Goal: Information Seeking & Learning: Learn about a topic

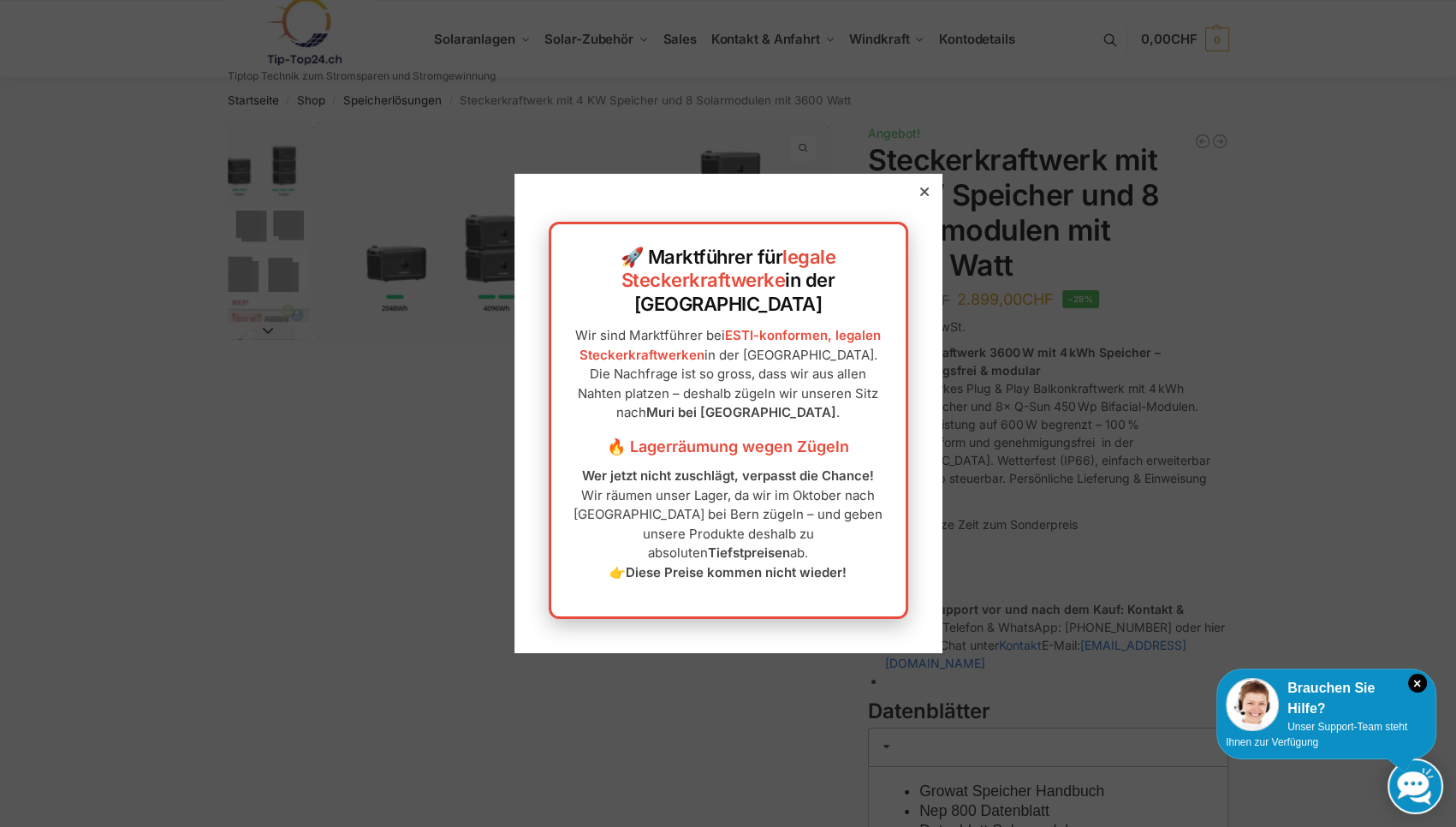
click at [920, 200] on div at bounding box center [925, 192] width 15 height 15
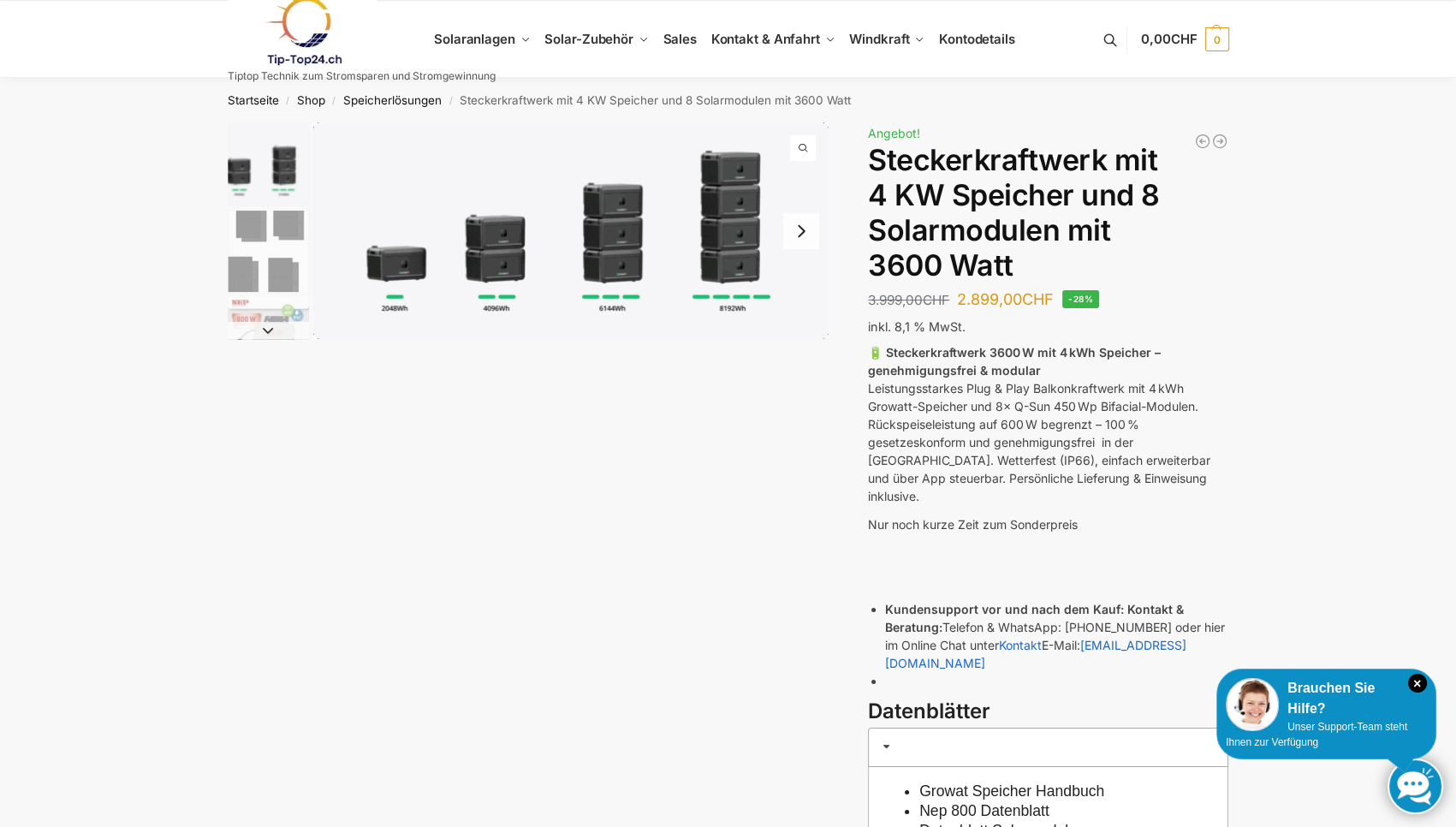
click at [494, 280] on img "1 / 9" at bounding box center [571, 230] width 515 height 216
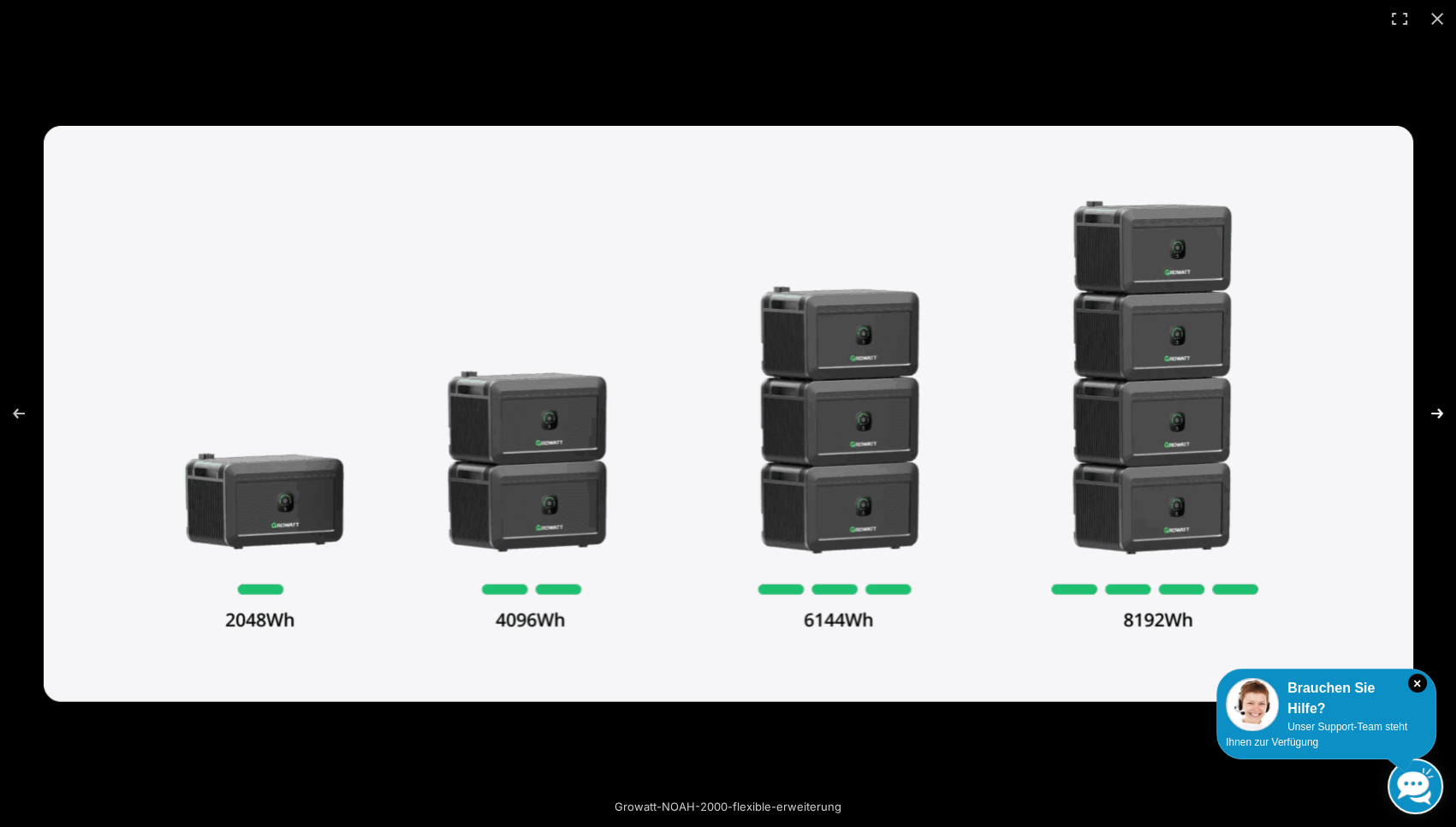
click at [1440, 412] on button "Next (arrow right)" at bounding box center [1426, 413] width 60 height 85
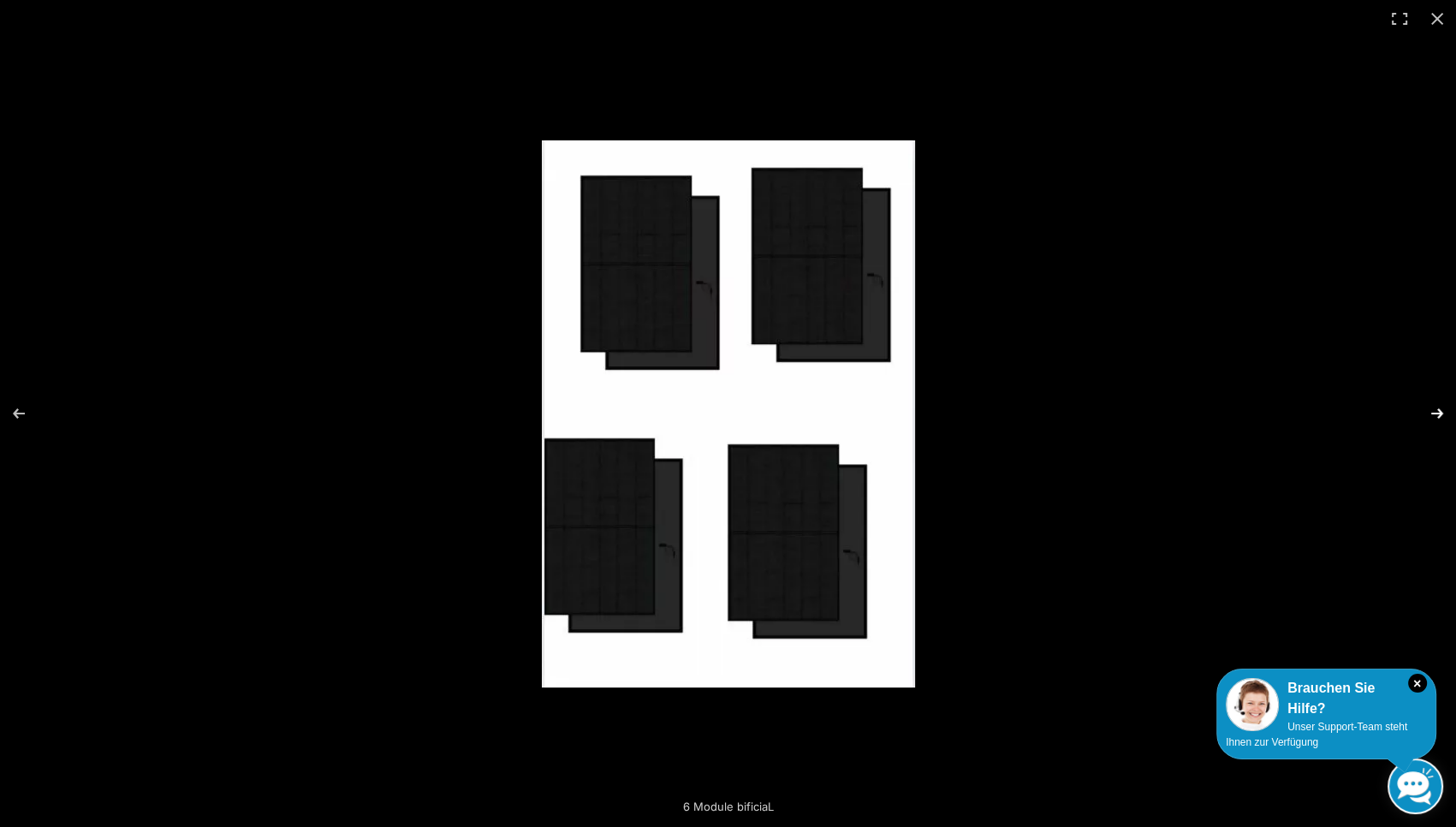
click at [1440, 412] on button "Next (arrow right)" at bounding box center [1426, 413] width 60 height 85
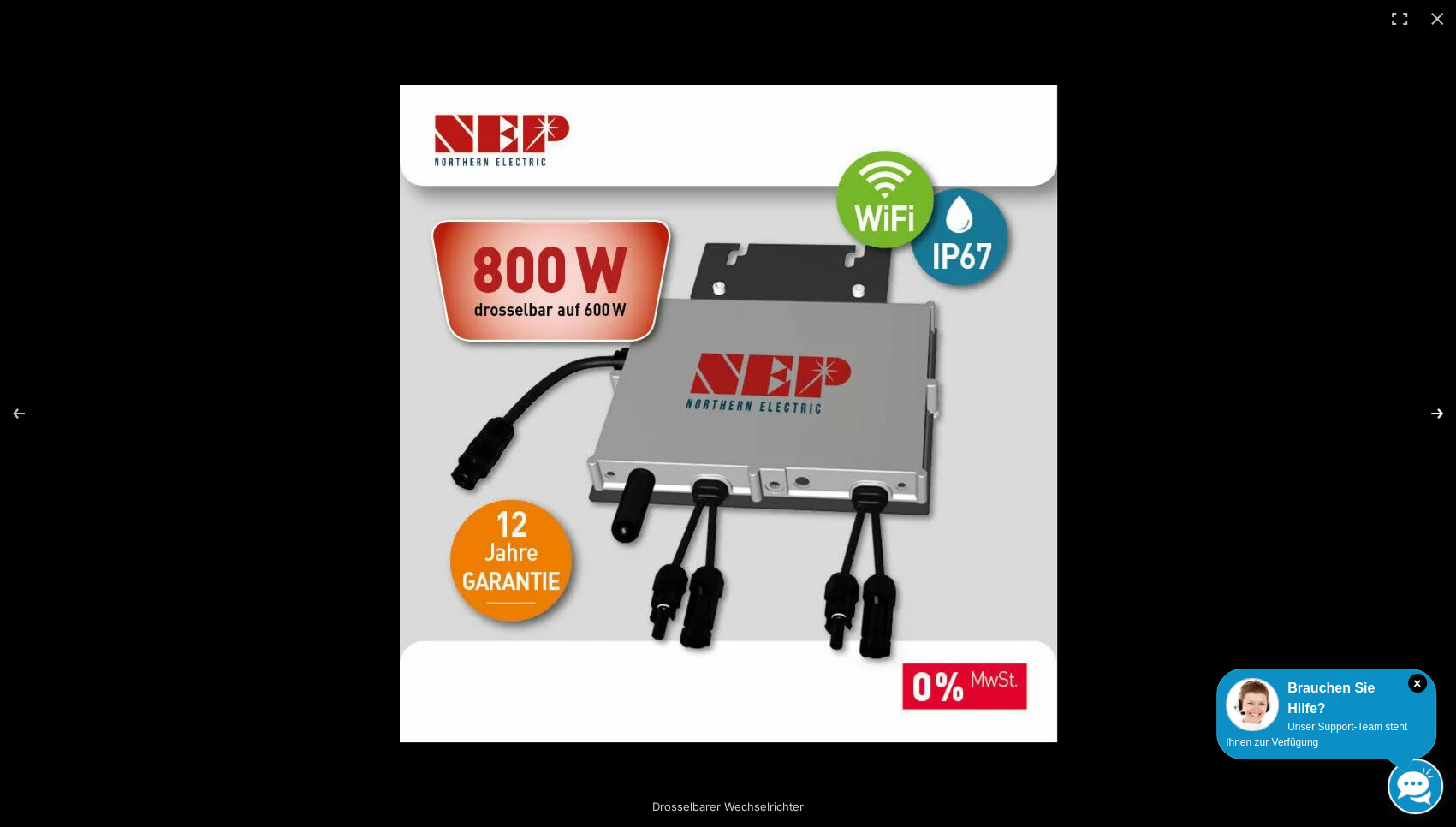
click at [1440, 412] on button "Next (arrow right)" at bounding box center [1426, 413] width 60 height 85
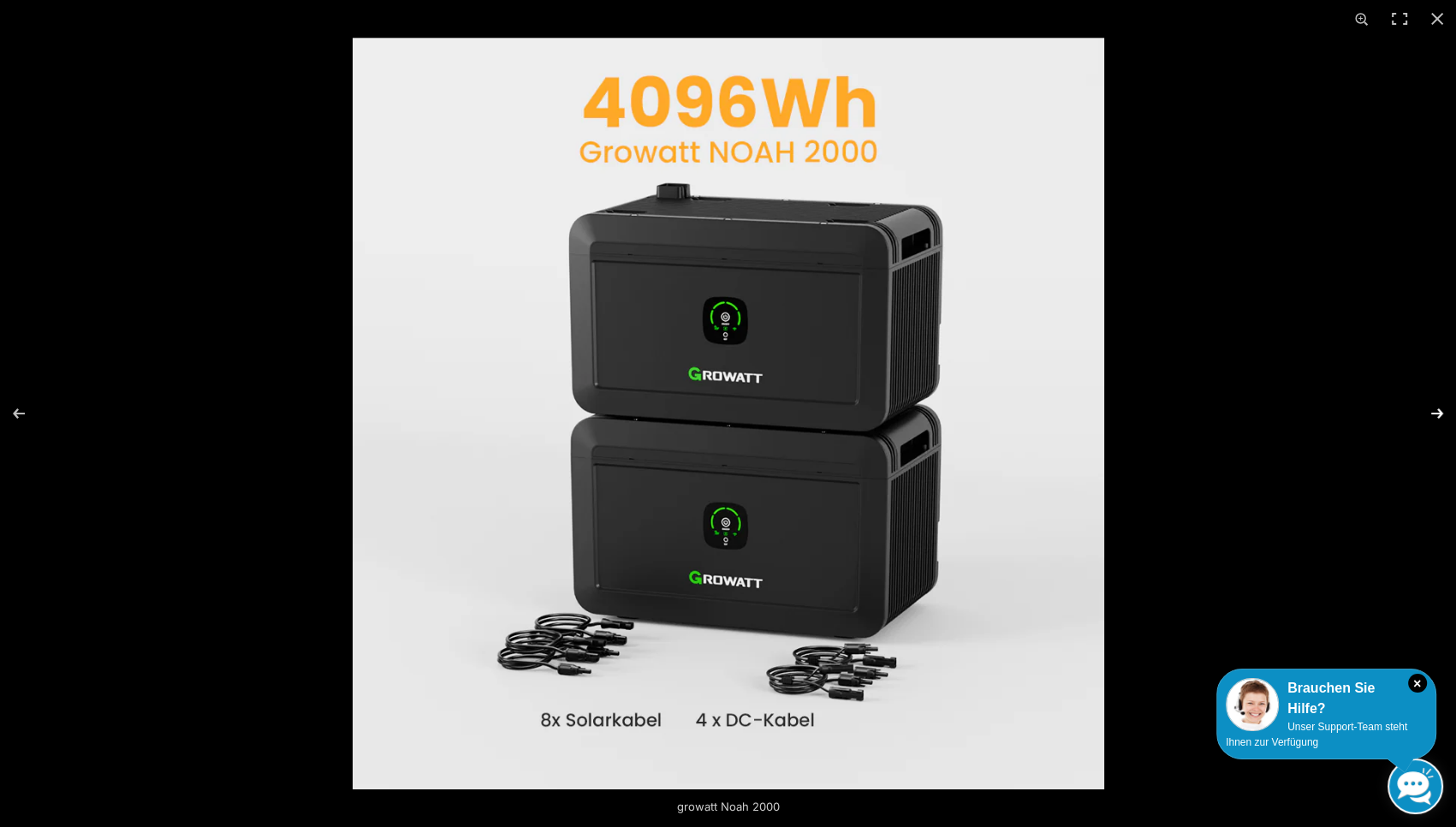
click at [1440, 412] on button "Next (arrow right)" at bounding box center [1426, 413] width 60 height 85
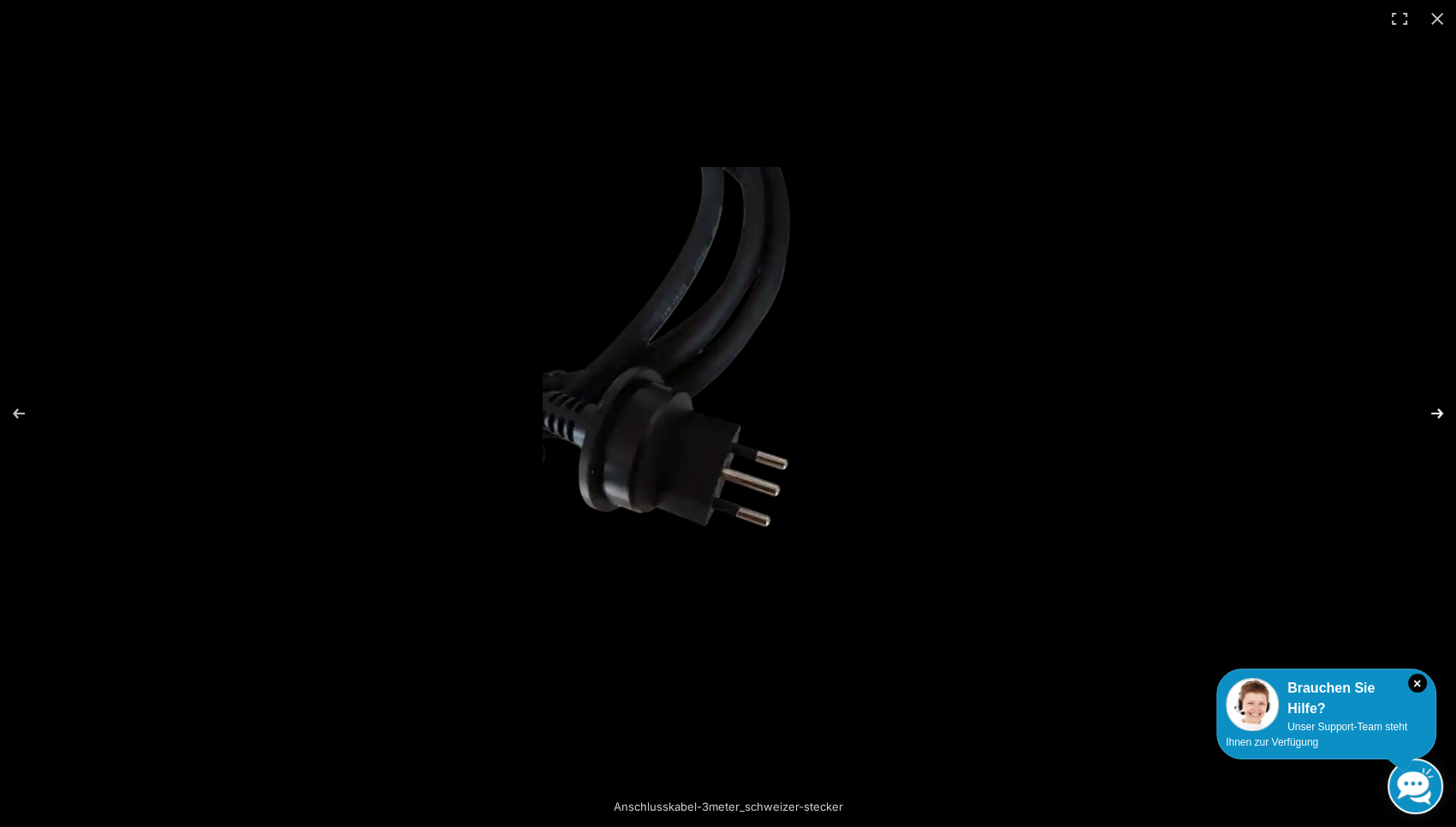
click at [1440, 412] on button "Next (arrow right)" at bounding box center [1426, 413] width 60 height 85
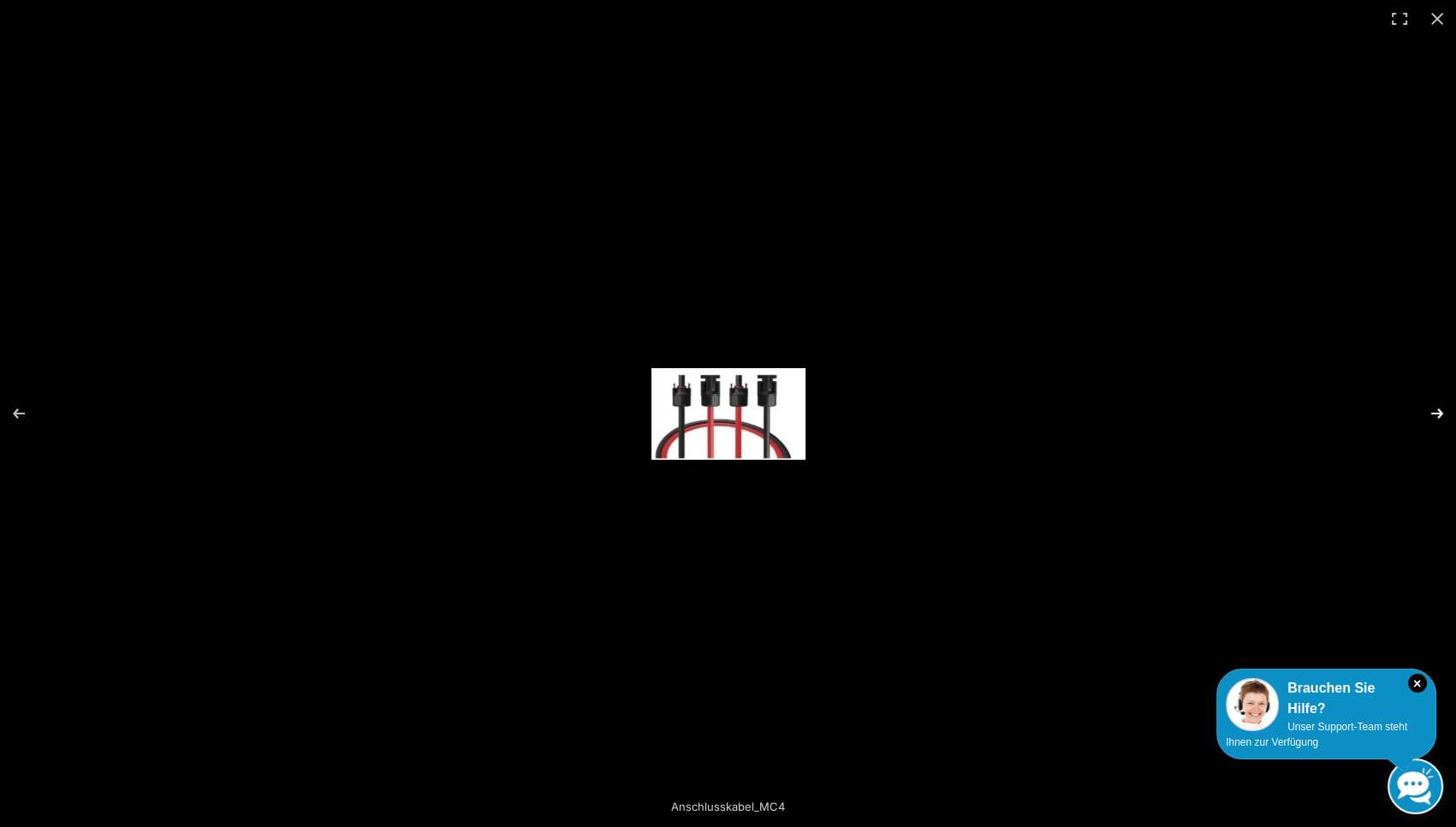
click at [1440, 412] on button "Next (arrow right)" at bounding box center [1426, 413] width 60 height 85
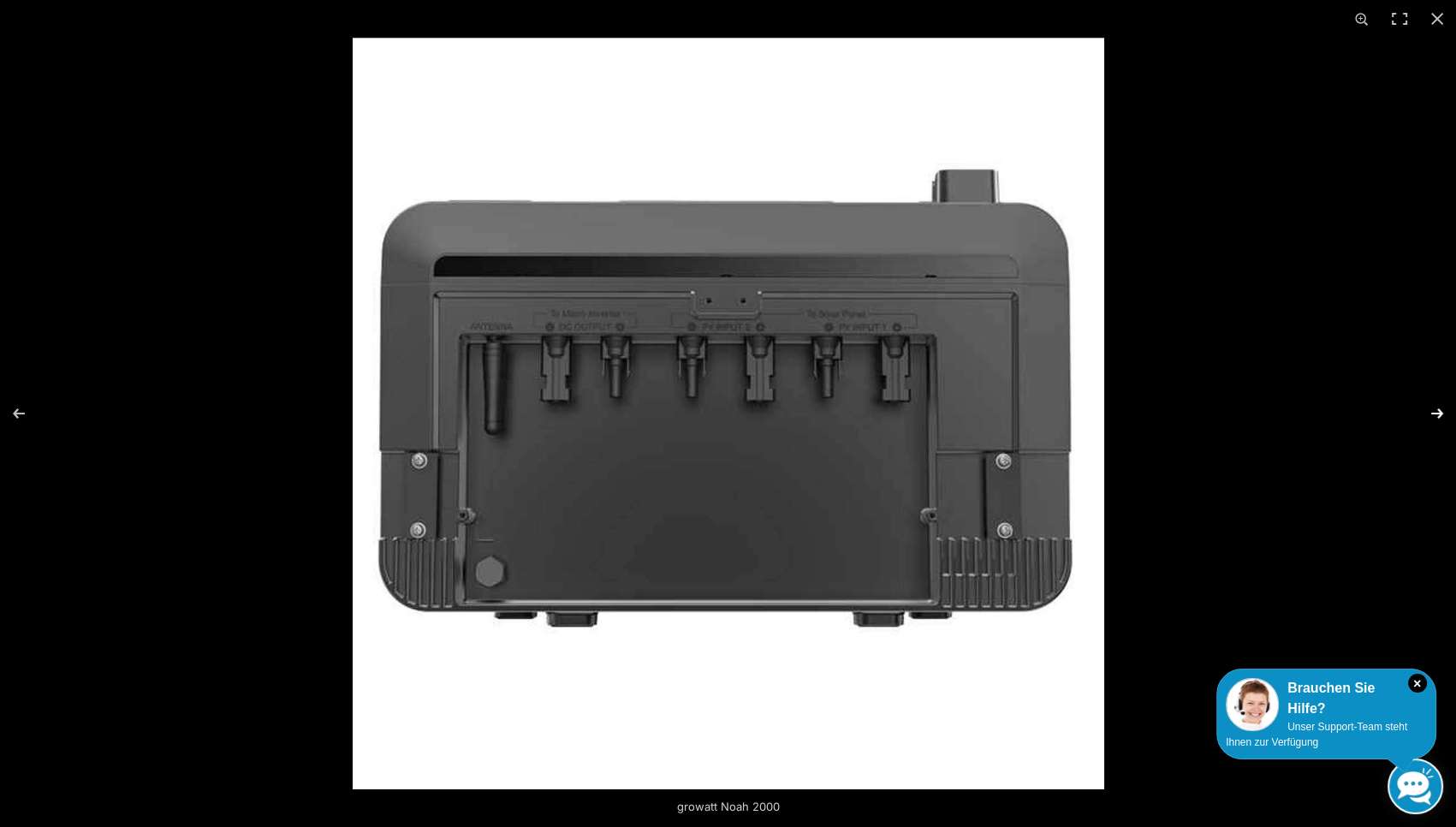
click at [1440, 412] on button "Next (arrow right)" at bounding box center [1426, 413] width 60 height 85
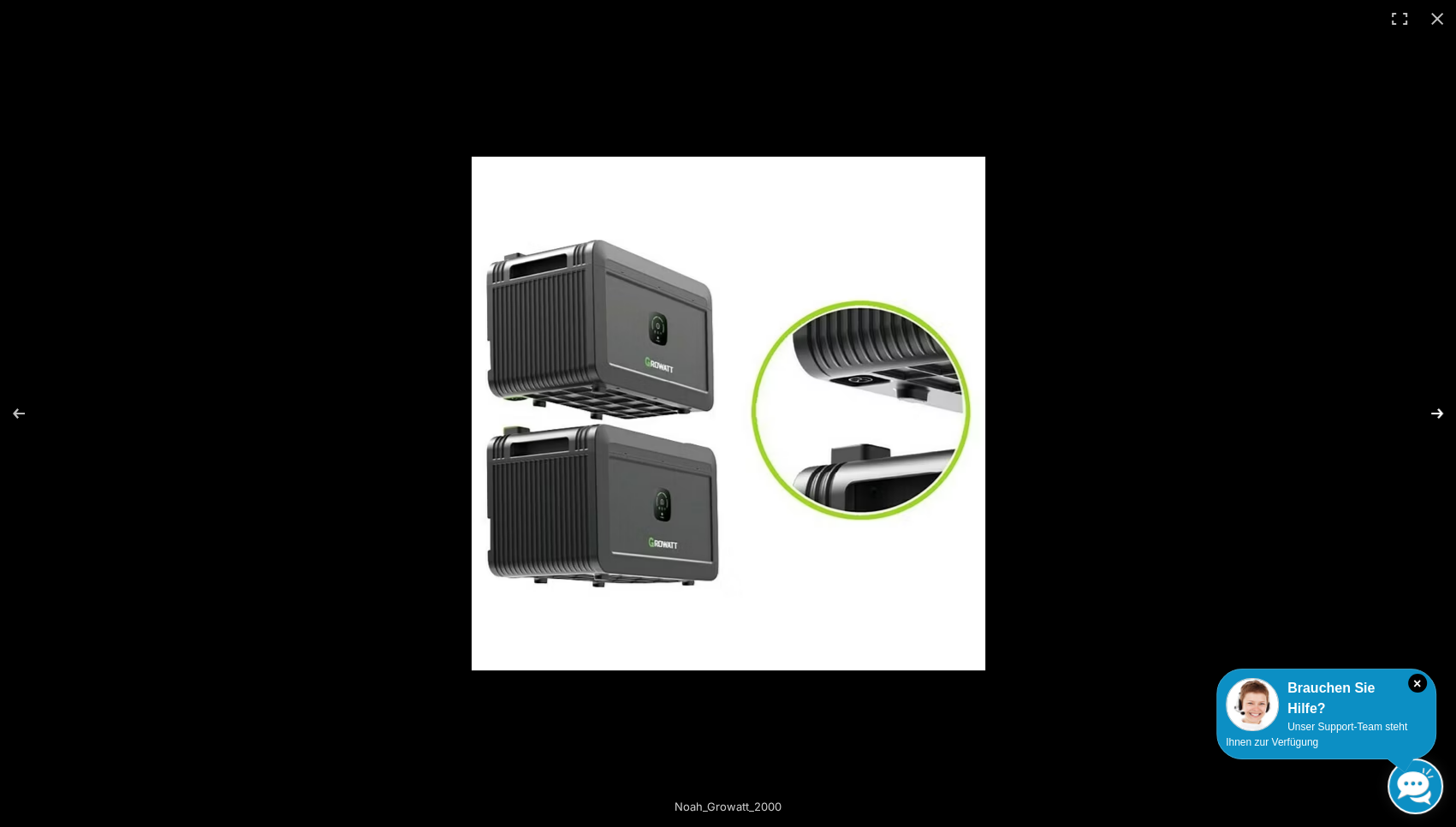
click at [1440, 412] on button "Next (arrow right)" at bounding box center [1426, 413] width 60 height 85
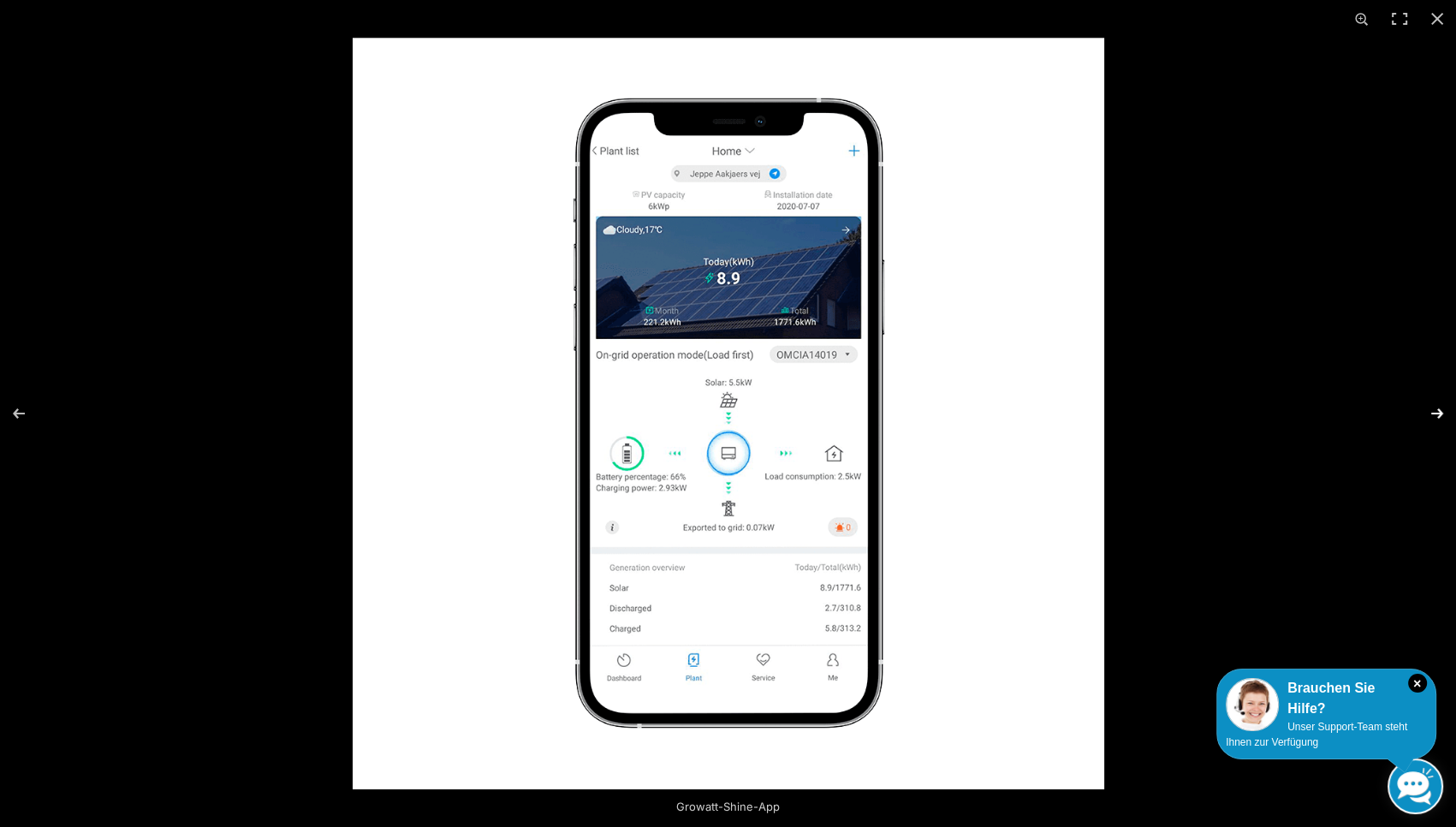
click at [1440, 412] on button "Next (arrow right)" at bounding box center [1426, 413] width 60 height 85
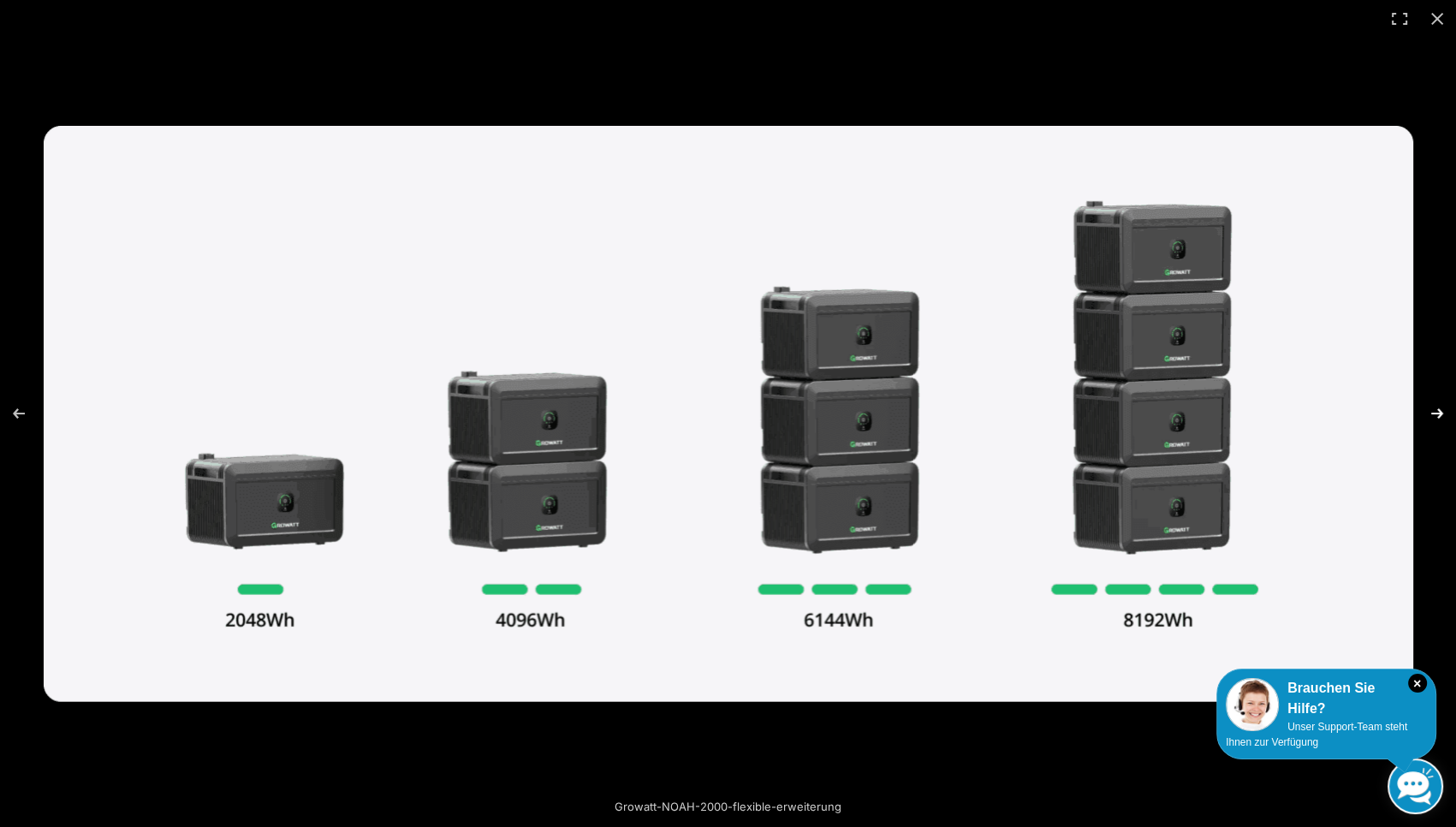
click at [1440, 412] on button "Next (arrow right)" at bounding box center [1426, 413] width 60 height 85
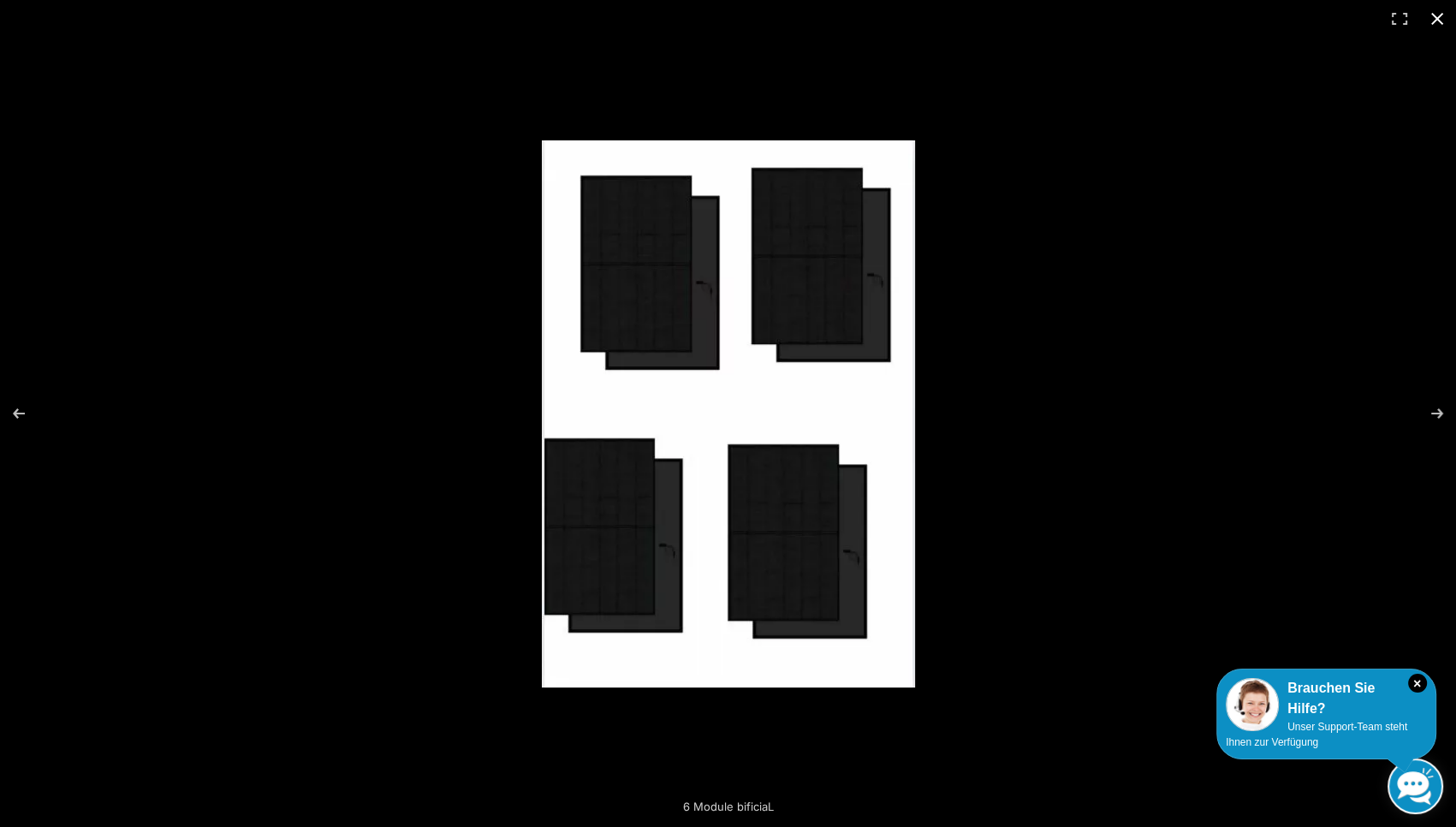
click at [1440, 17] on button "Close (Esc)" at bounding box center [1437, 18] width 37 height 37
